Goal: Task Accomplishment & Management: Use online tool/utility

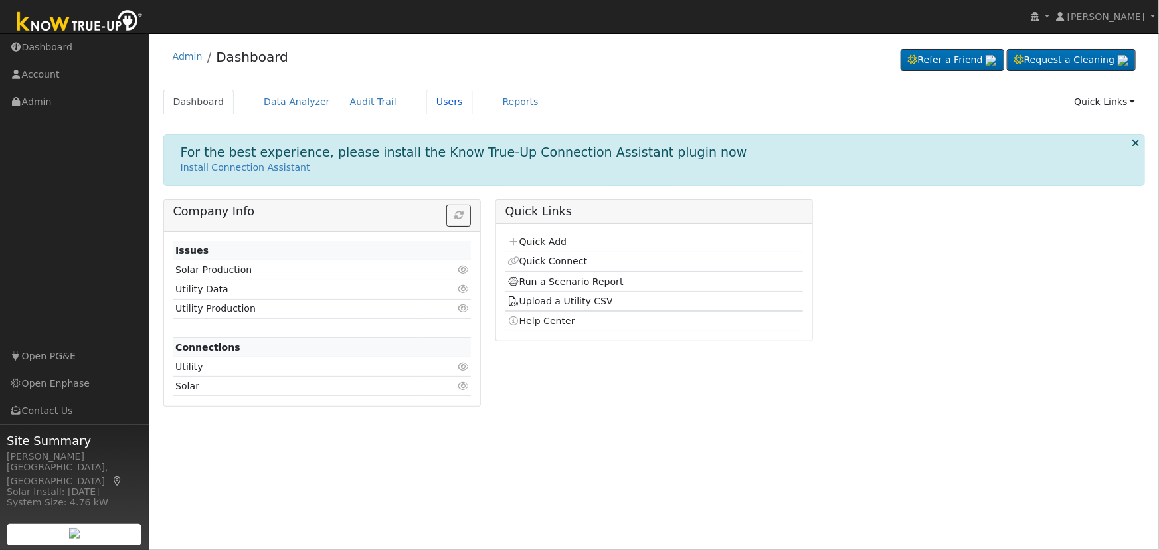
click at [432, 102] on link "Users" at bounding box center [449, 102] width 46 height 25
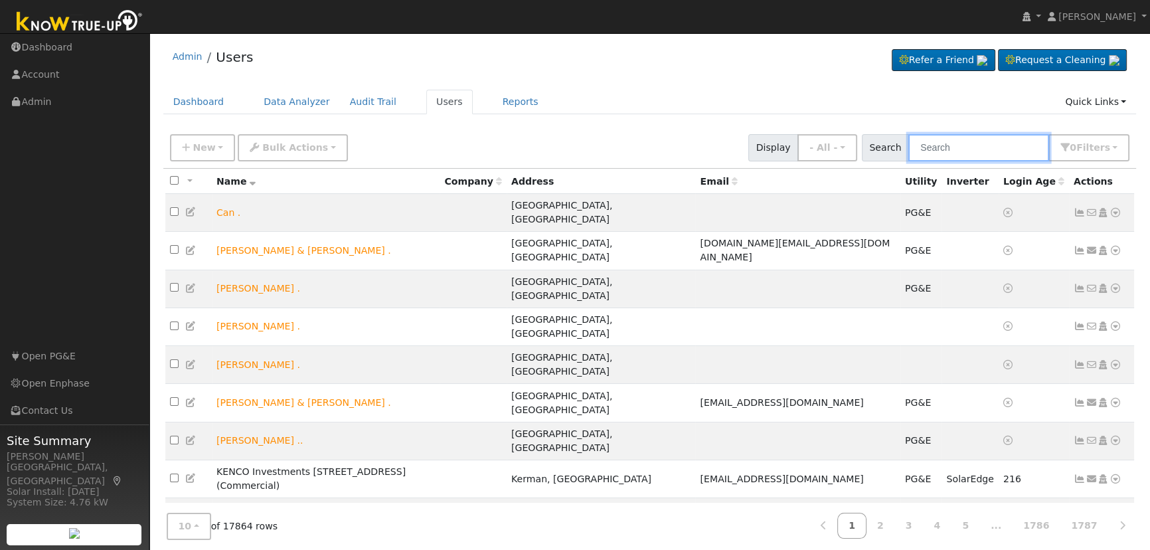
click at [944, 141] on input "text" at bounding box center [979, 147] width 141 height 27
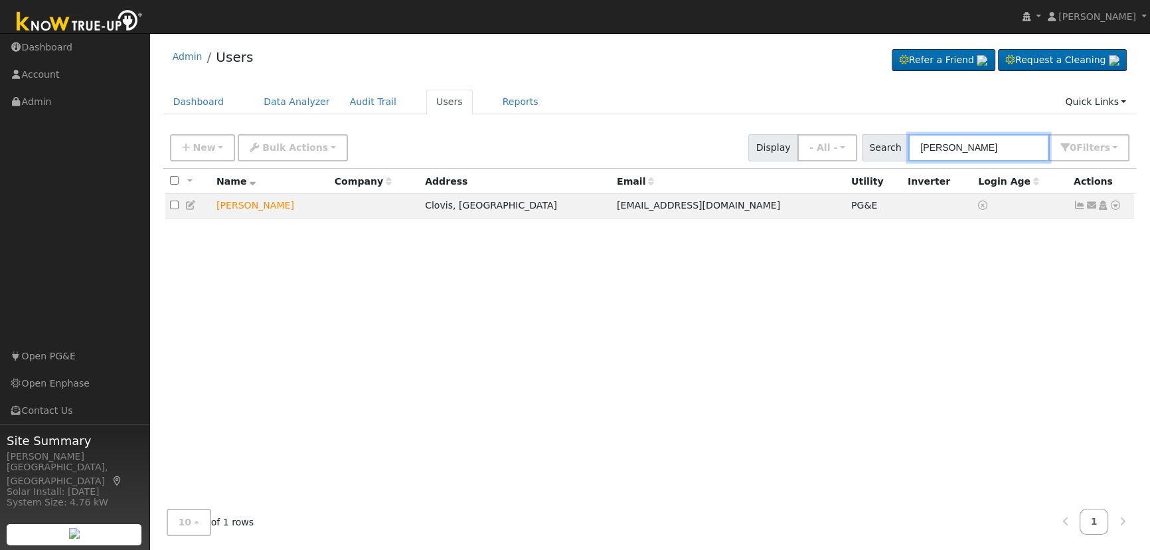
type input "[PERSON_NAME]"
click at [1116, 209] on icon at bounding box center [1116, 205] width 12 height 9
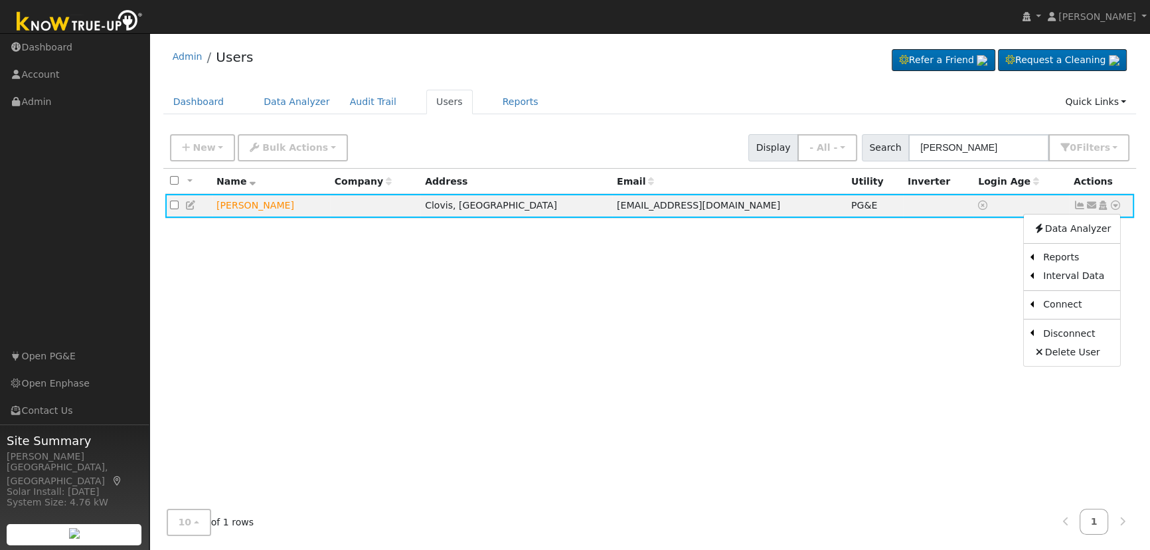
click at [0, 0] on link "Scenario" at bounding box center [0, 0] width 0 height 0
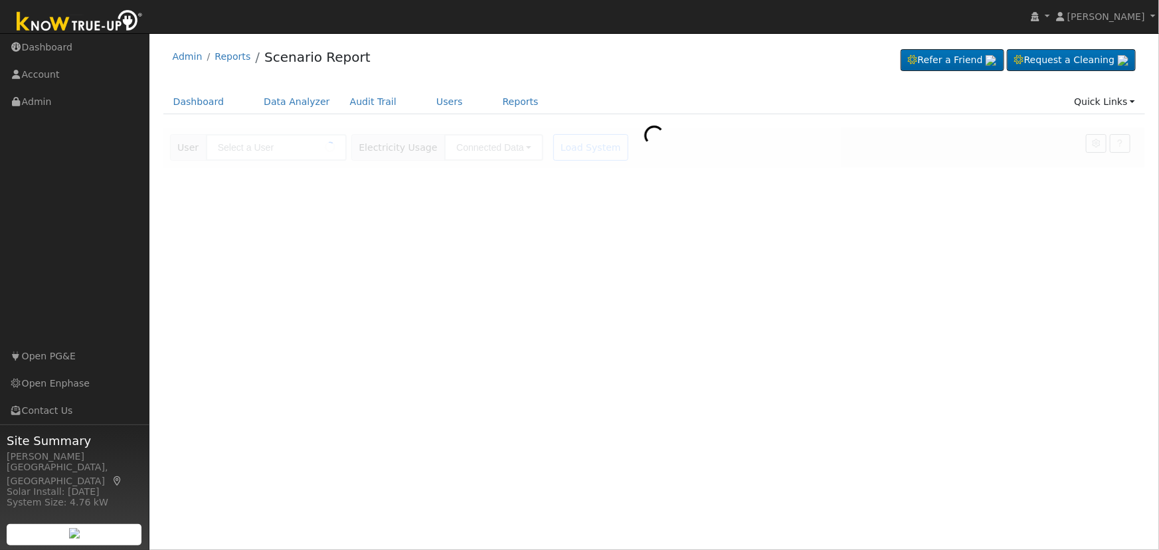
type input "[PERSON_NAME]"
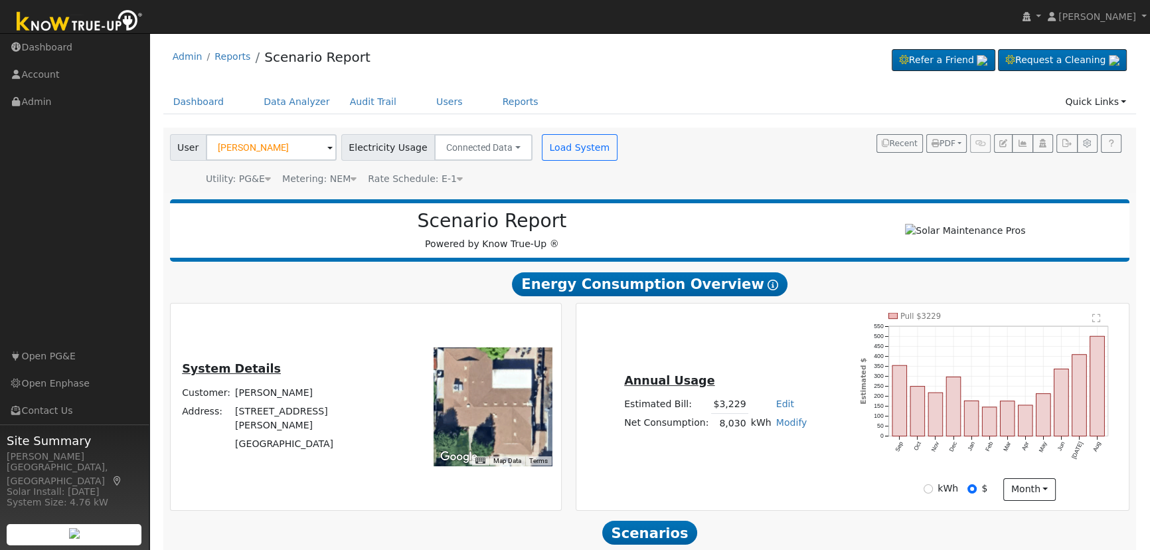
drag, startPoint x: 507, startPoint y: 421, endPoint x: 508, endPoint y: 412, distance: 9.4
click at [508, 412] on div at bounding box center [493, 406] width 118 height 118
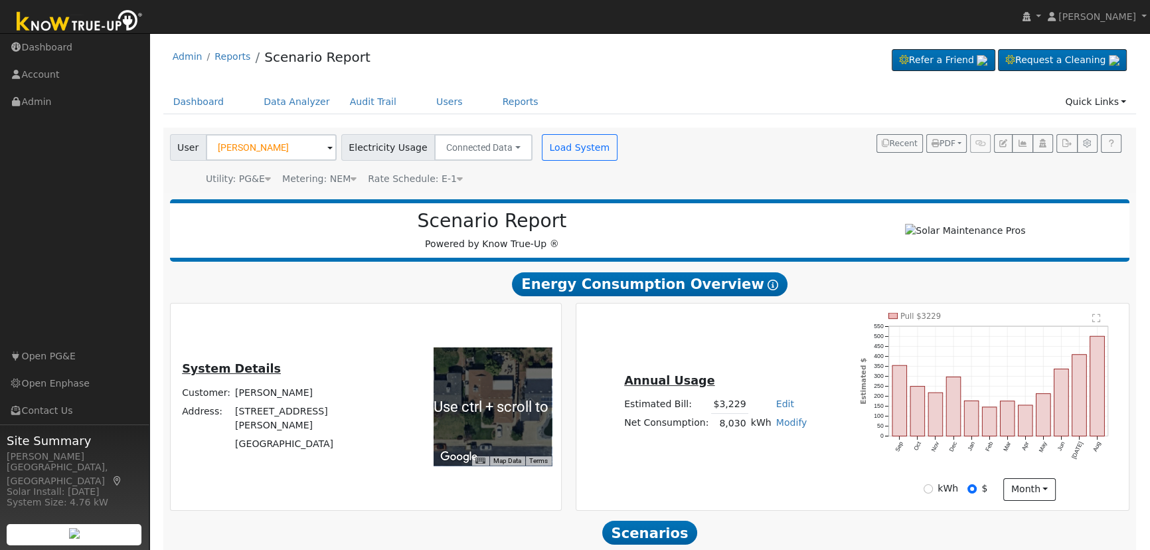
click at [741, 371] on div "Annual Usage Estimated Bill: $3,229 Edit Estimated Bill $ Annual Net Consumptio…" at bounding box center [852, 407] width 549 height 188
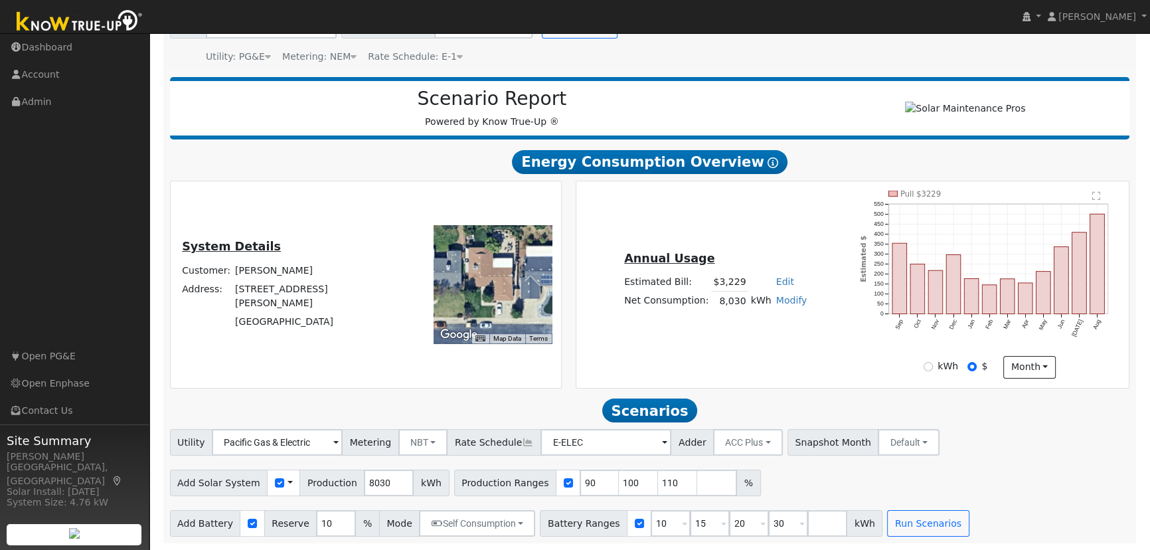
scroll to position [127, 0]
click at [580, 485] on input "90" at bounding box center [600, 483] width 40 height 27
type input "100"
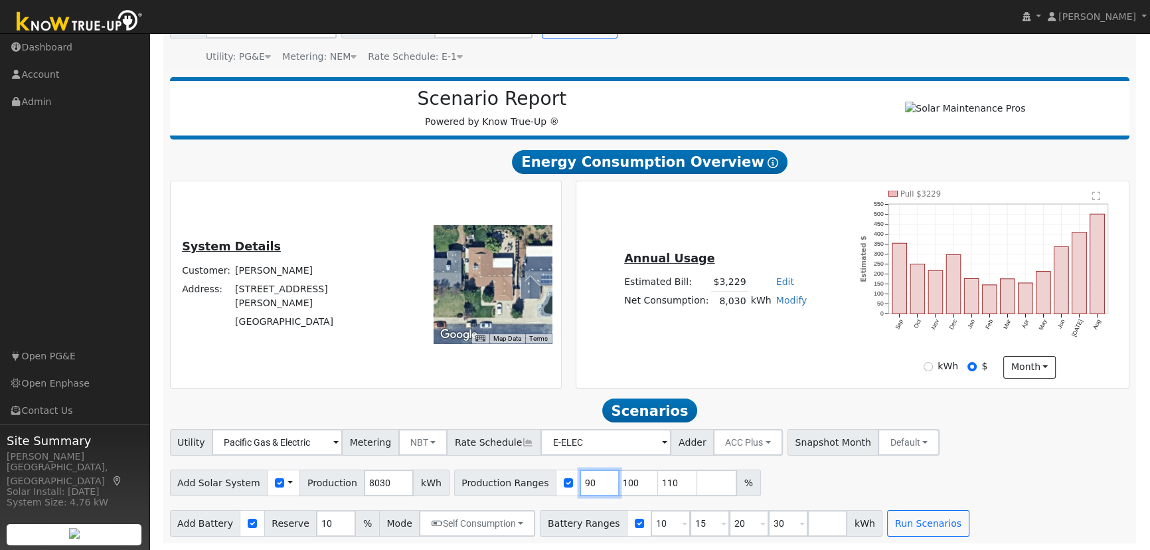
type input "110"
click at [580, 485] on input "110" at bounding box center [600, 483] width 40 height 27
click at [580, 485] on input "number" at bounding box center [600, 483] width 40 height 27
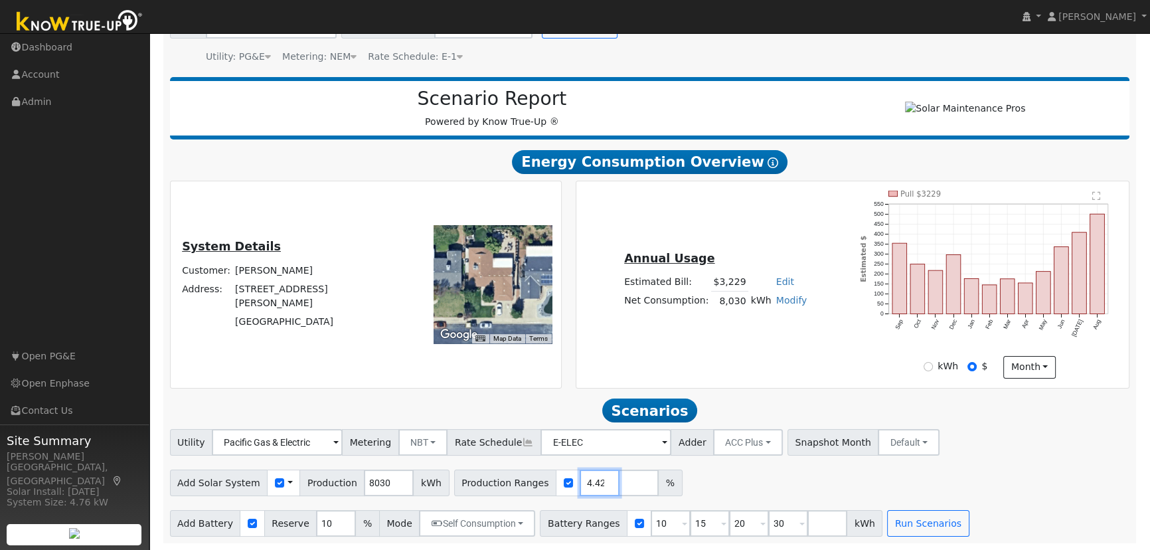
type input "114.42"
click at [651, 525] on input "10" at bounding box center [671, 523] width 40 height 27
type input "15"
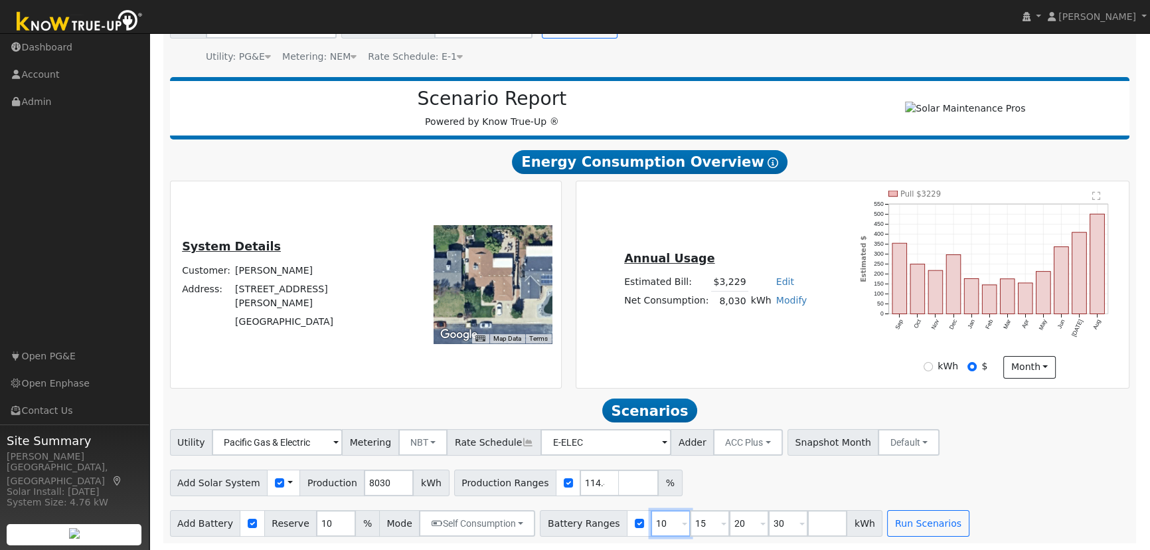
type input "20"
type input "30"
click at [651, 525] on input "15" at bounding box center [671, 523] width 40 height 27
type input "20"
type input "30"
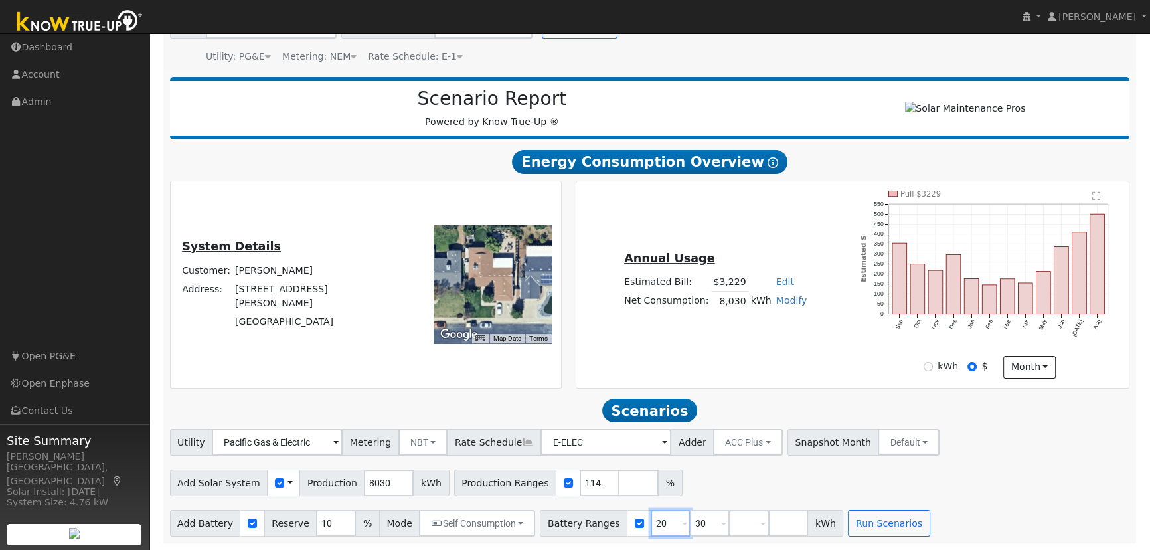
click at [651, 525] on input "20" at bounding box center [671, 523] width 40 height 27
type input "30"
click at [651, 525] on input "number" at bounding box center [671, 523] width 40 height 27
type input "15"
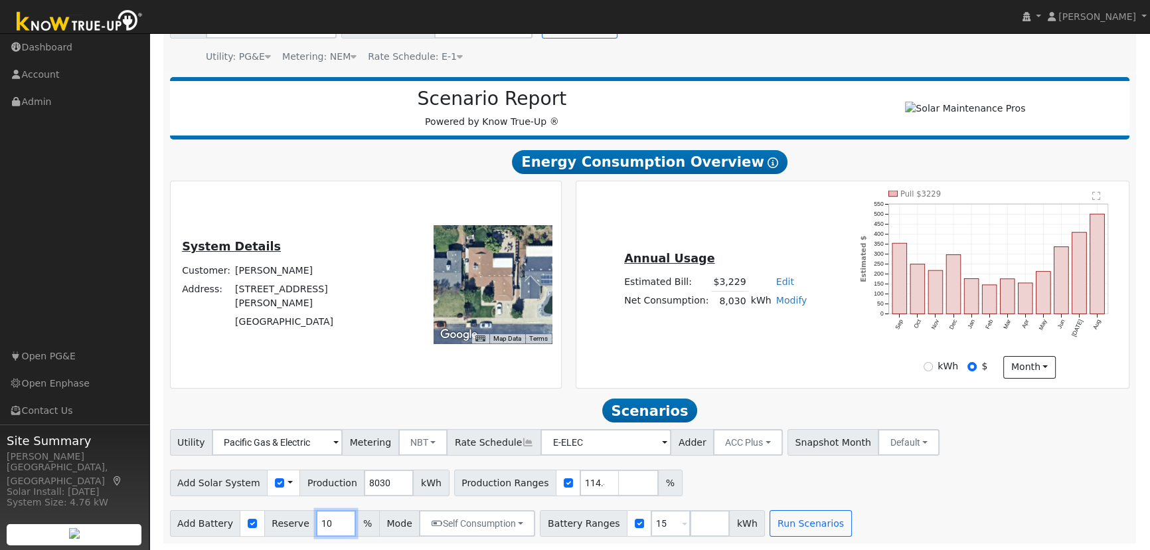
click at [316, 526] on input "10" at bounding box center [336, 523] width 40 height 27
click at [778, 518] on button "Run Scenarios" at bounding box center [811, 523] width 82 height 27
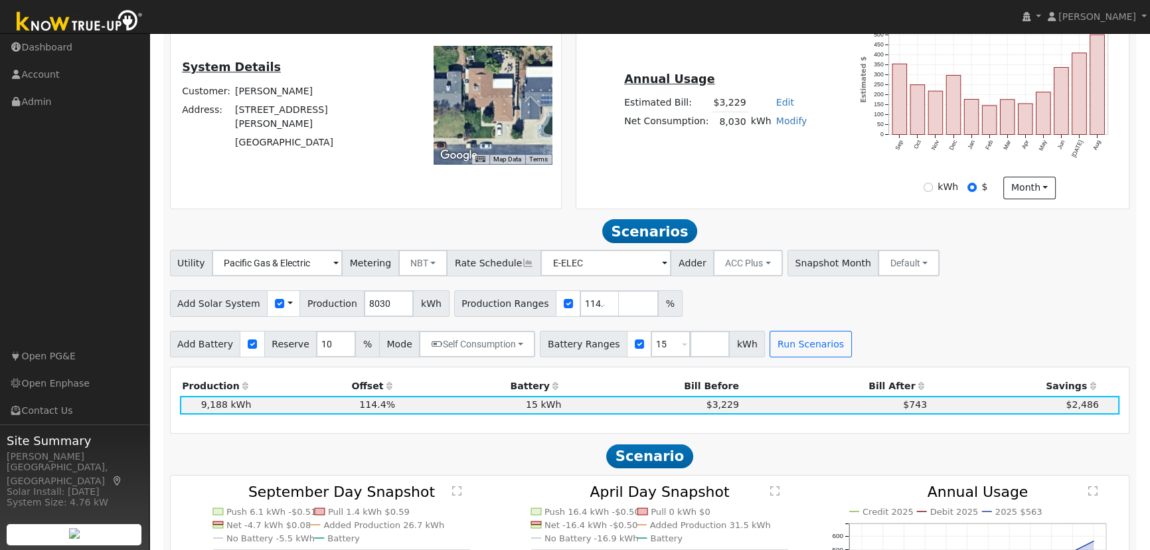
scroll to position [241, 0]
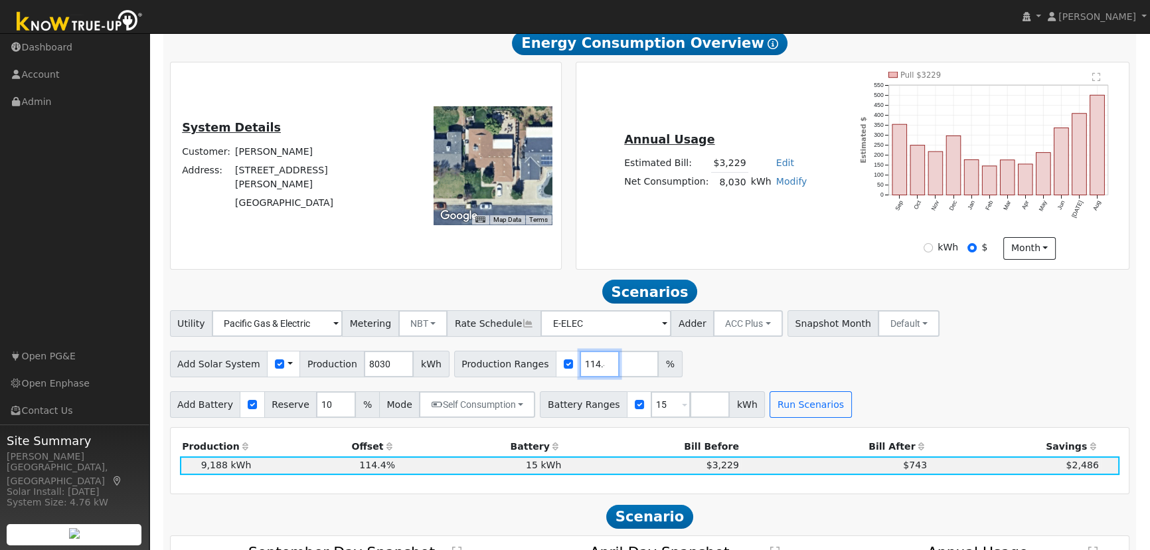
click at [580, 367] on input "114.42" at bounding box center [600, 364] width 40 height 27
type input "125.18"
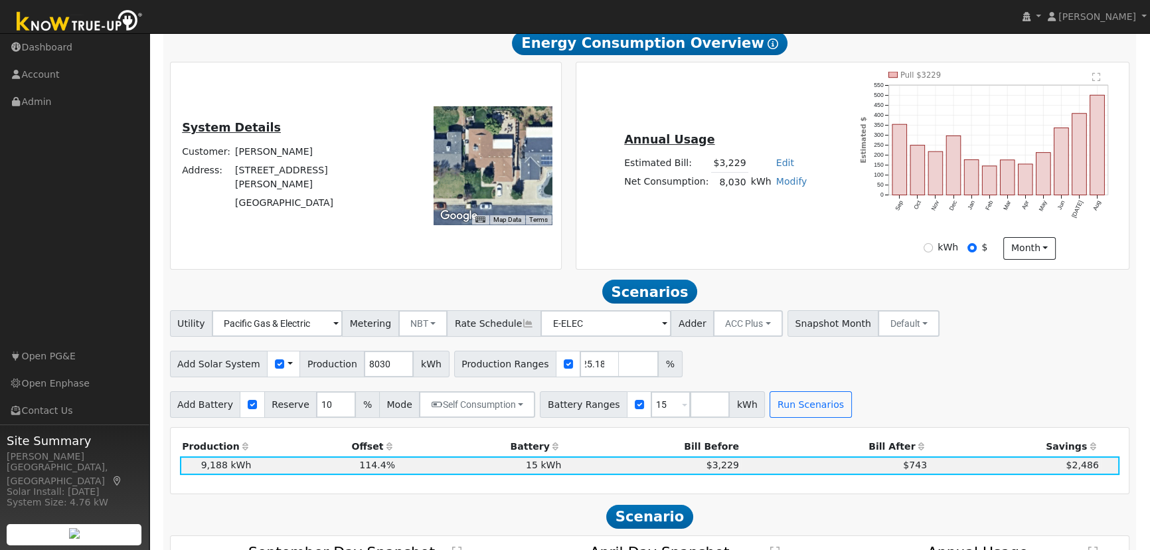
click at [905, 377] on div "Add Solar System Use CSV Data Production 8030 kWh Production Ranges 125.18 %" at bounding box center [649, 361] width 965 height 31
click at [774, 405] on button "Run Scenarios" at bounding box center [811, 404] width 82 height 27
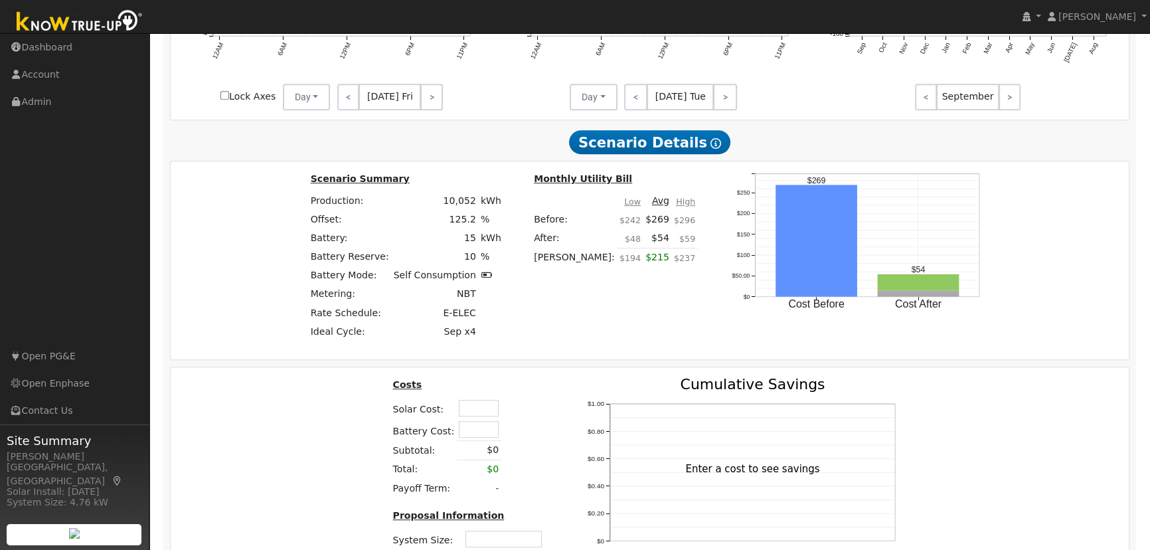
scroll to position [968, 0]
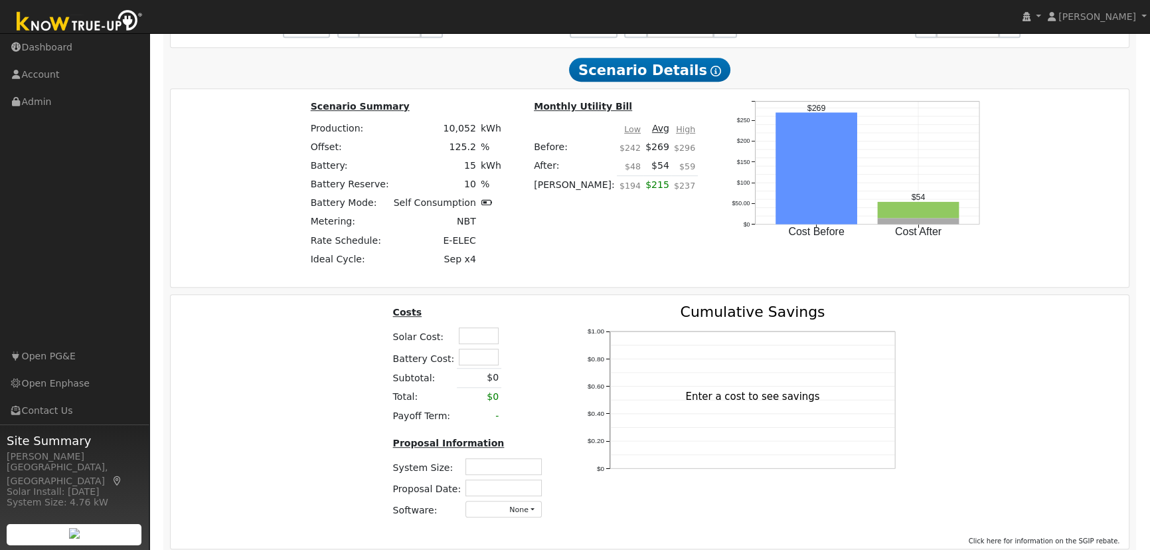
click at [470, 344] on input "text" at bounding box center [479, 335] width 40 height 17
type input "$27,500"
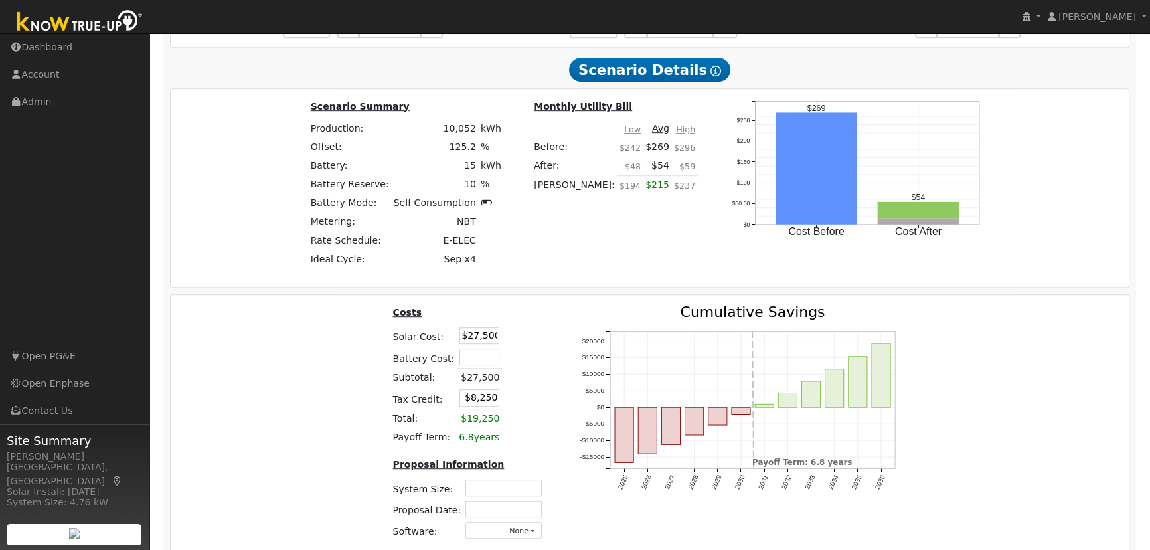
click at [476, 359] on input "text" at bounding box center [480, 357] width 40 height 17
type input "$16,000"
type input "$13,050"
click at [537, 351] on table "Costs Solar Cost: $27,500 Battery Cost: $16,000 Subtotal: $27,500 Tax Credit: $…" at bounding box center [470, 376] width 159 height 142
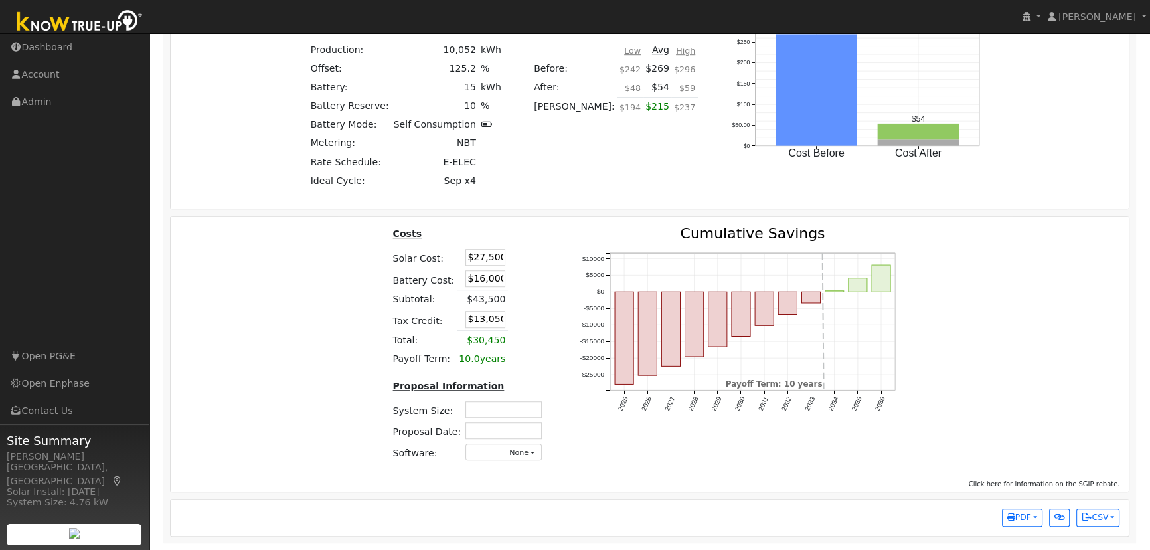
scroll to position [1050, 0]
click at [493, 411] on input "text" at bounding box center [504, 409] width 76 height 17
type input "7.47"
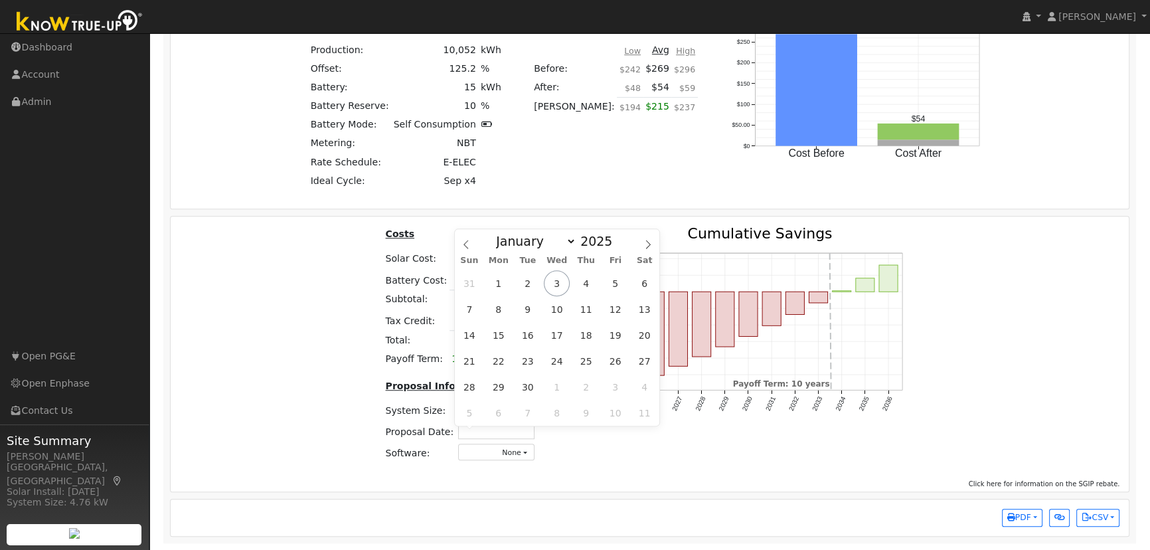
click at [495, 432] on input "text" at bounding box center [496, 430] width 76 height 17
click at [560, 281] on span "3" at bounding box center [557, 283] width 26 height 26
type input "[DATE]"
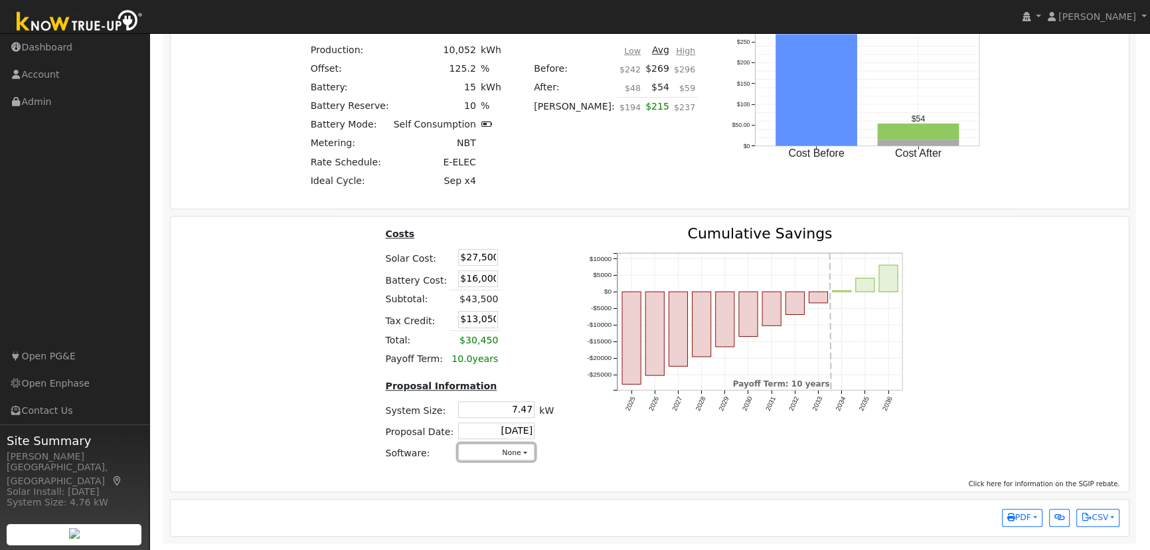
click at [504, 454] on button "None" at bounding box center [496, 452] width 76 height 17
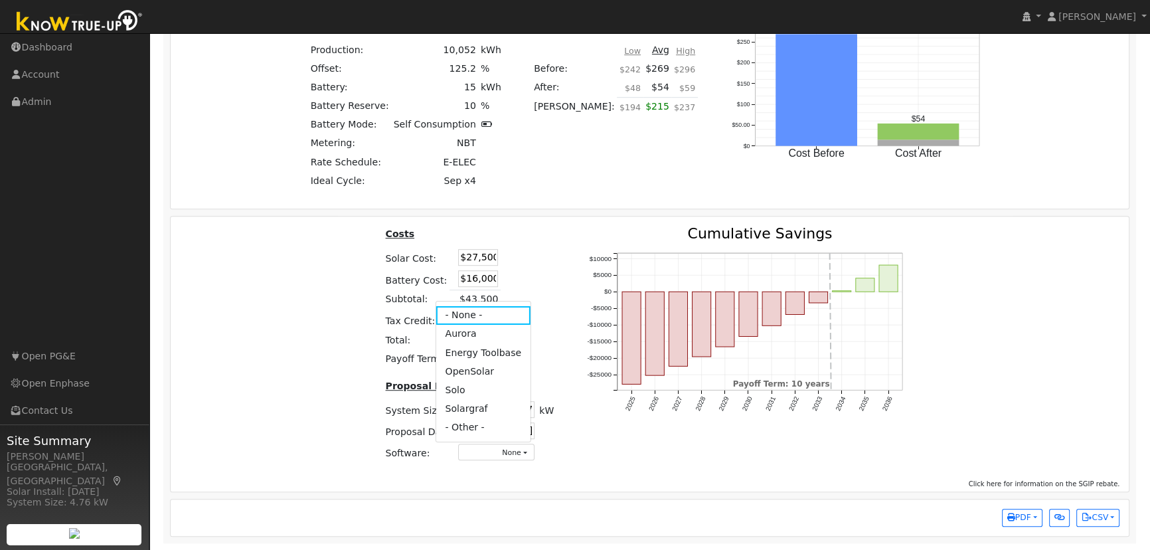
click at [484, 338] on link "Aurora" at bounding box center [483, 334] width 95 height 19
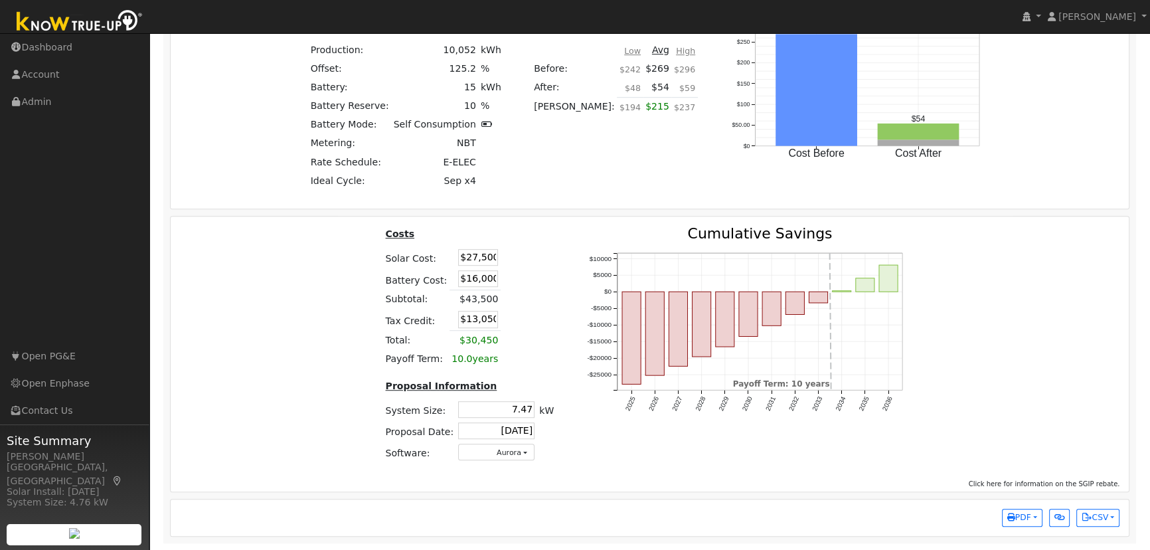
click at [956, 311] on div "Costs Solar Cost: $27,500 Battery Cost: $16,000 Subtotal: $43,500 Tax Credit: $…" at bounding box center [650, 349] width 968 height 246
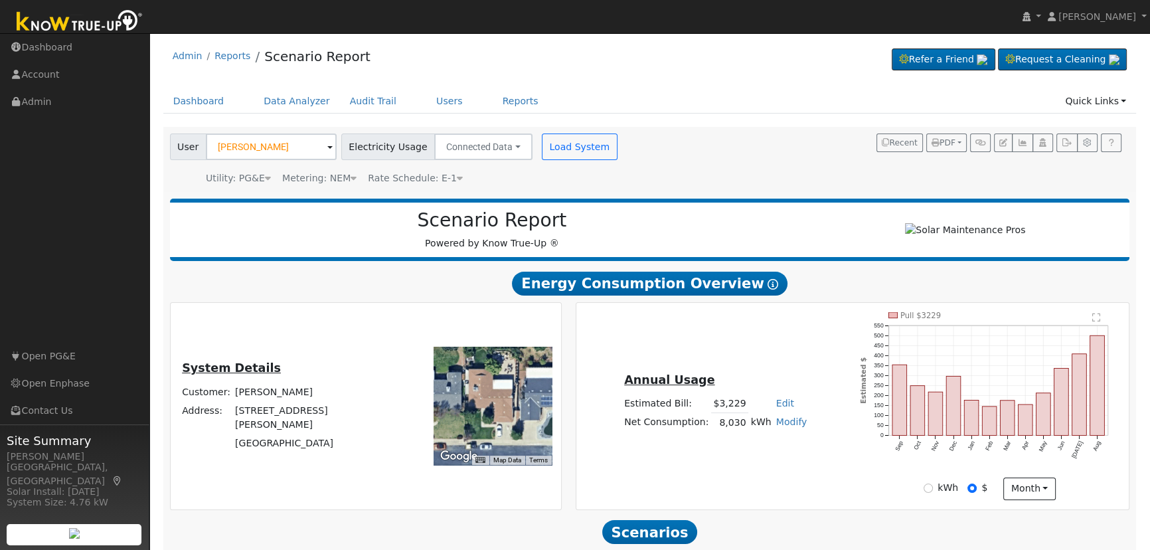
scroll to position [0, 0]
click at [954, 141] on span "PDF" at bounding box center [944, 143] width 24 height 9
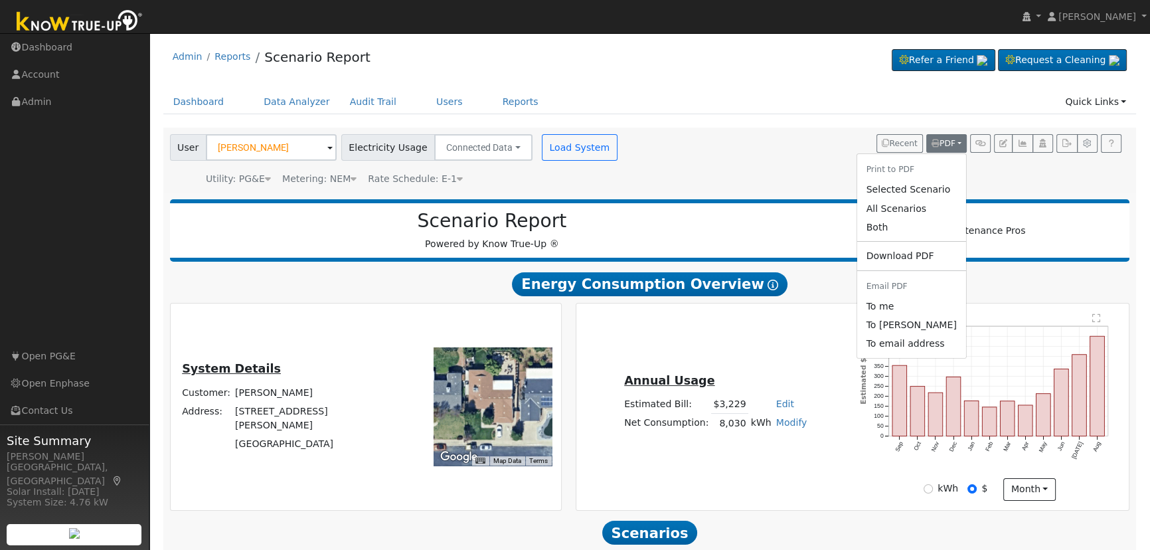
click at [903, 233] on link "Both" at bounding box center [911, 227] width 109 height 19
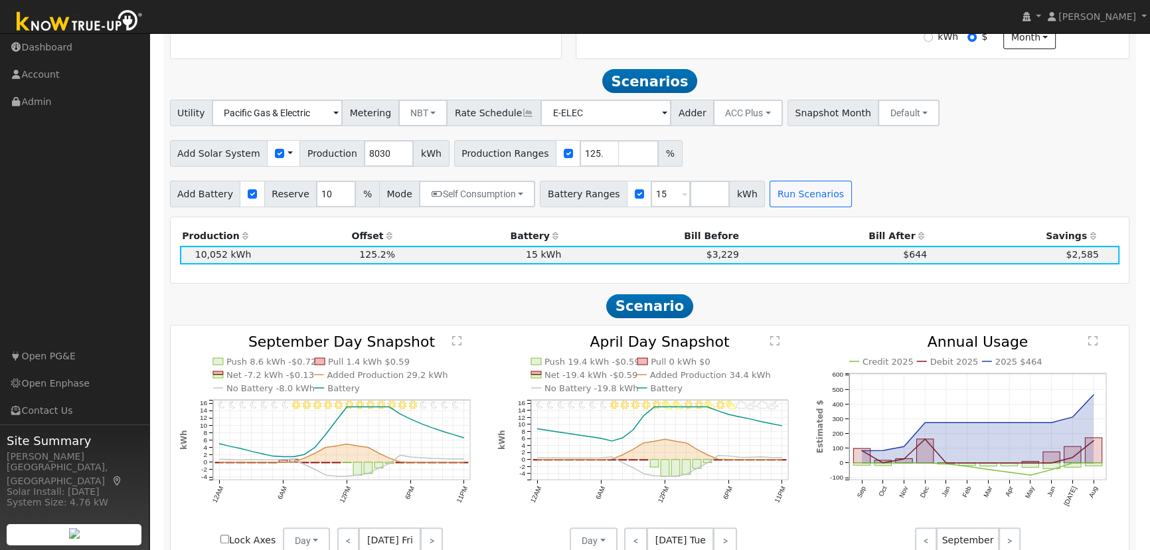
scroll to position [446, 0]
